Goal: Task Accomplishment & Management: Manage account settings

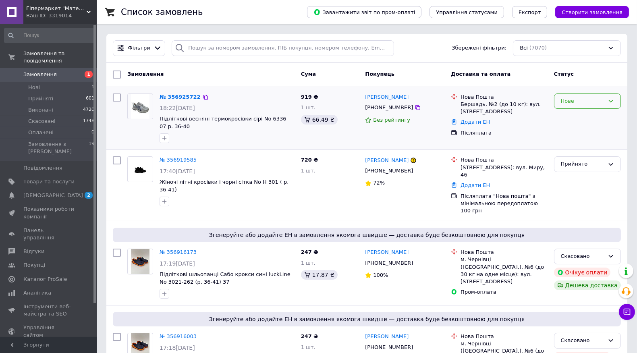
click at [602, 103] on div "Нове" at bounding box center [583, 101] width 44 height 8
click at [578, 115] on li "Прийнято" at bounding box center [588, 117] width 66 height 15
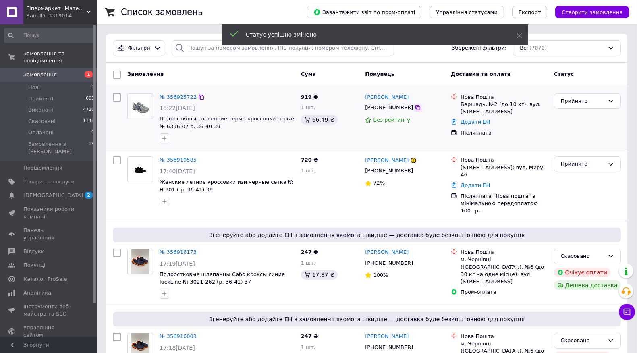
click at [415, 110] on icon at bounding box center [418, 107] width 6 height 6
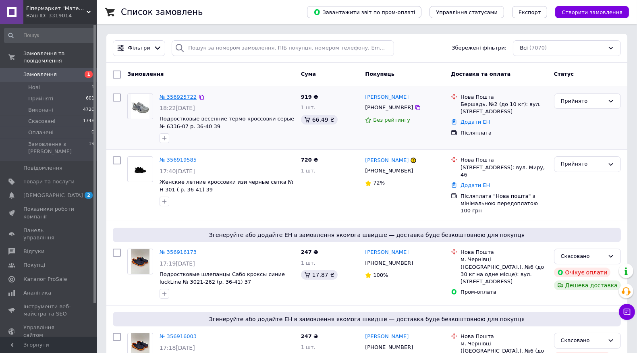
click at [175, 99] on link "№ 356925722" at bounding box center [178, 97] width 37 height 6
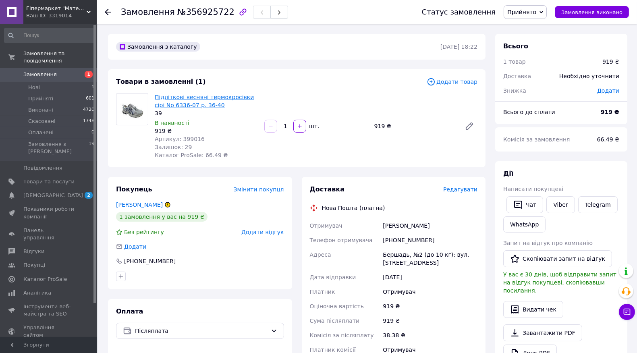
click at [187, 99] on link "Підліткові весняні термокросівки сірі No 6336-07 р. 36-40" at bounding box center [204, 101] width 99 height 15
click at [107, 10] on use at bounding box center [108, 12] width 6 height 6
